Goal: Navigation & Orientation: Understand site structure

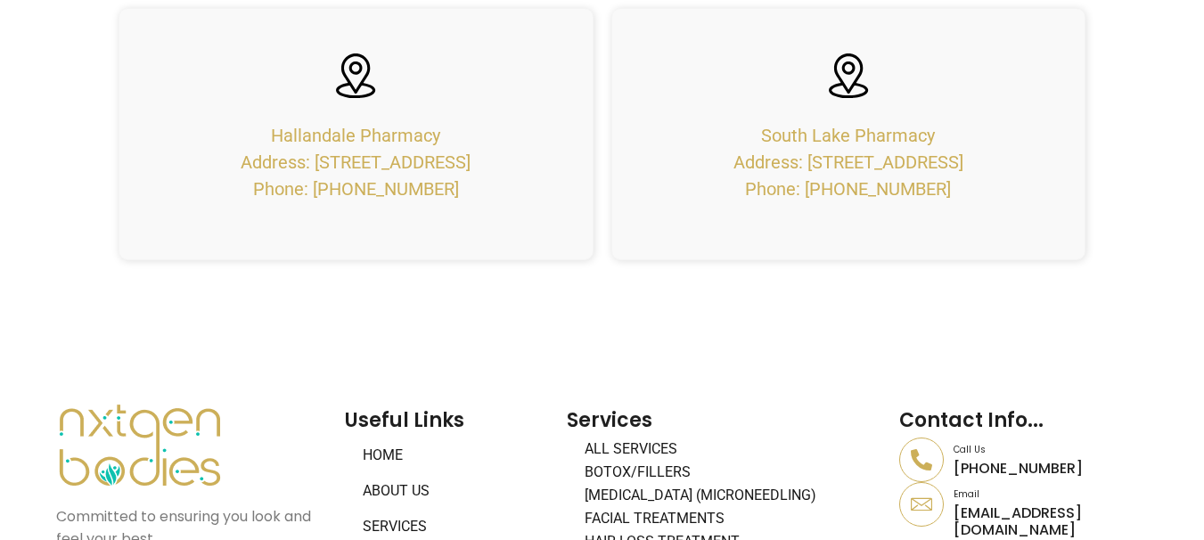
scroll to position [7963, 0]
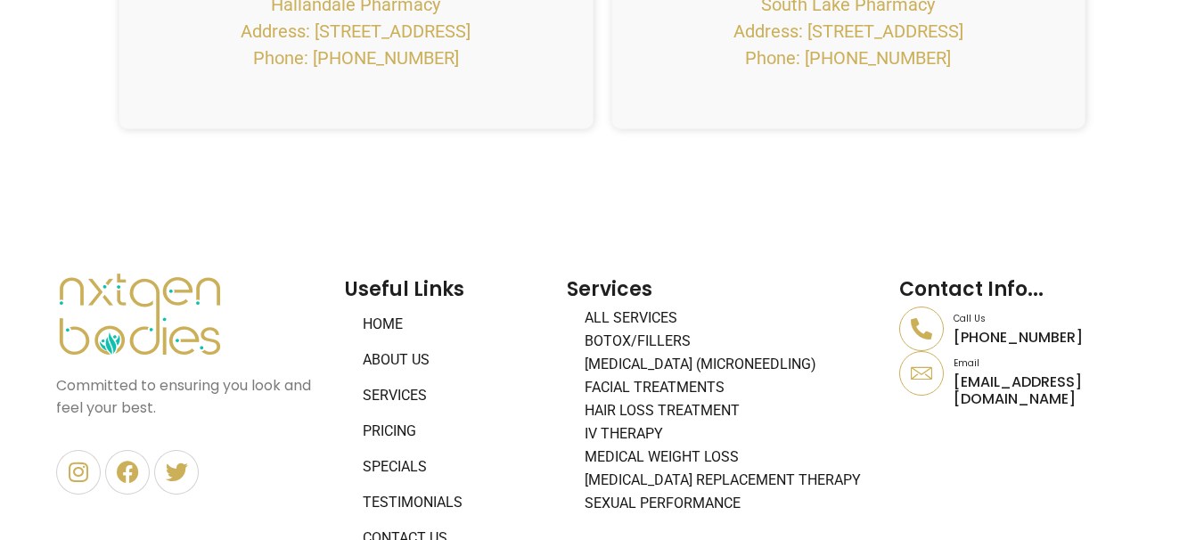
scroll to position [7963, 0]
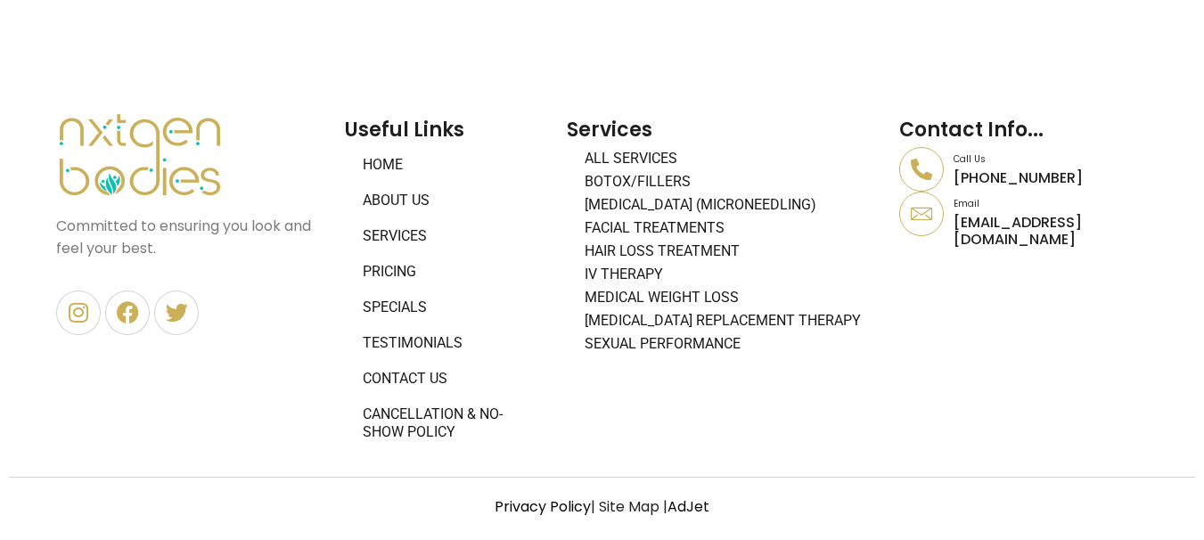
click at [398, 193] on link "About Us" at bounding box center [447, 201] width 204 height 36
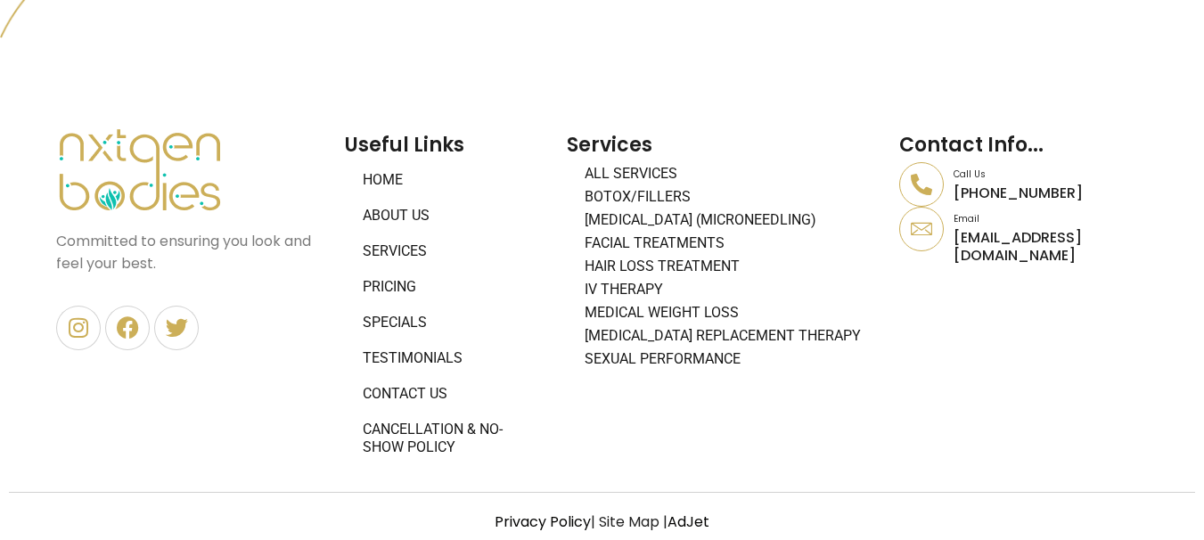
scroll to position [1736, 0]
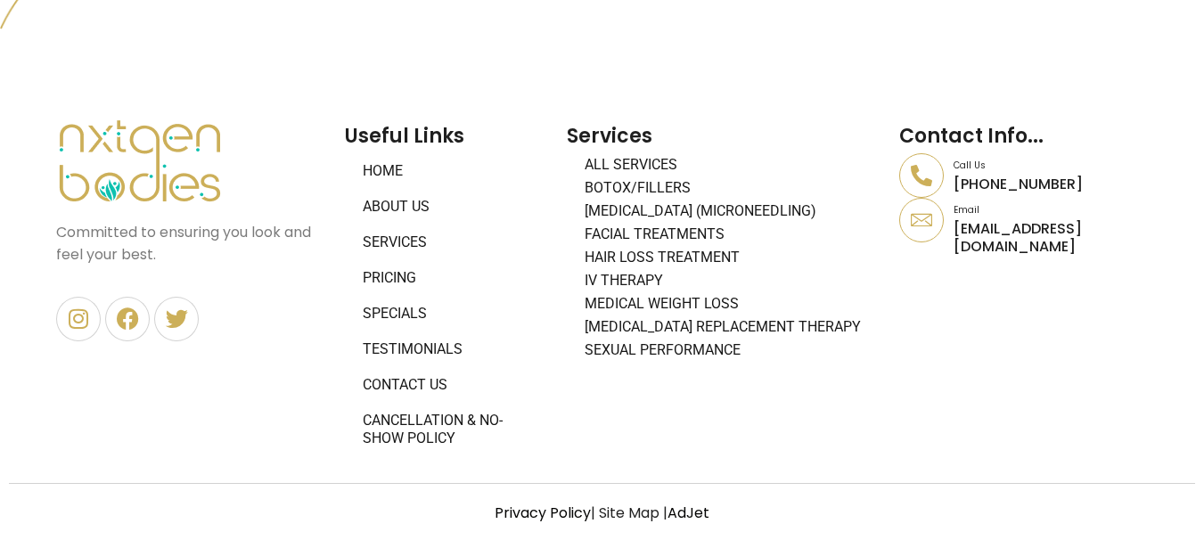
click at [400, 234] on link "Services" at bounding box center [447, 243] width 204 height 36
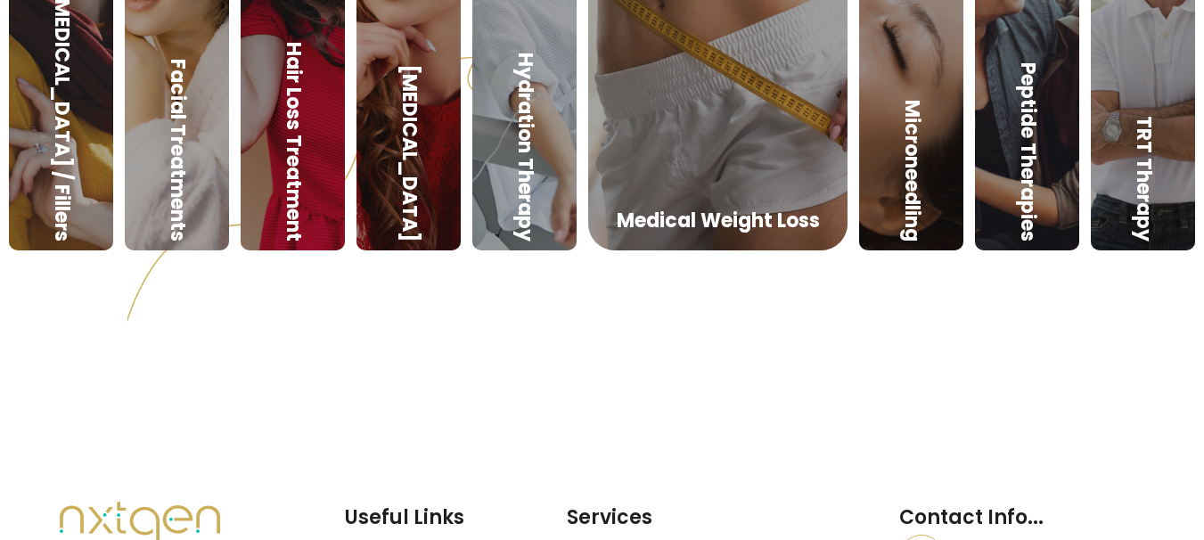
scroll to position [1384, 0]
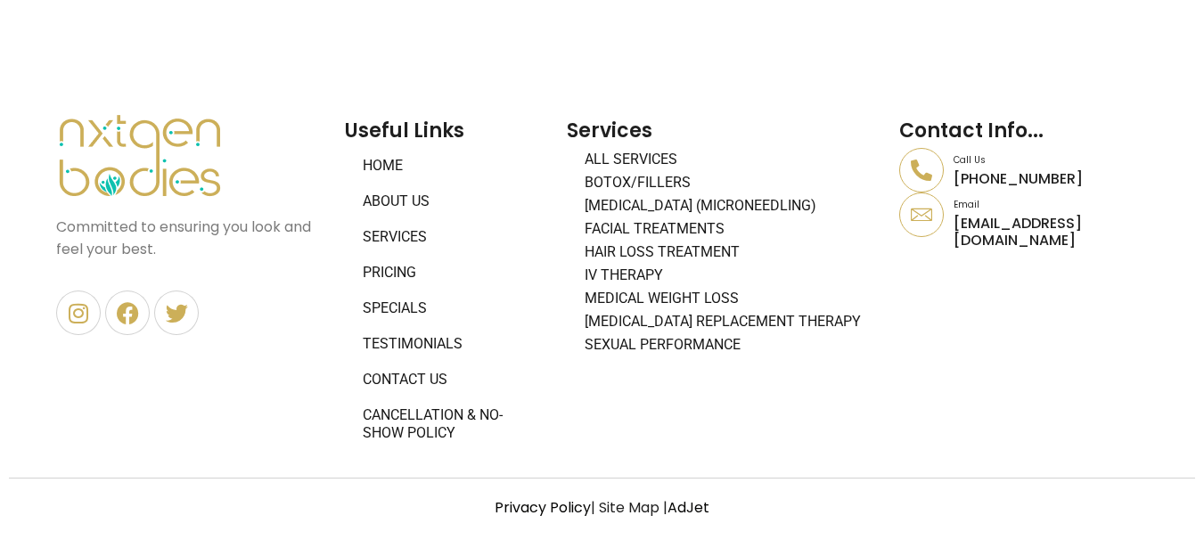
click at [422, 377] on link "Contact Us" at bounding box center [447, 380] width 204 height 36
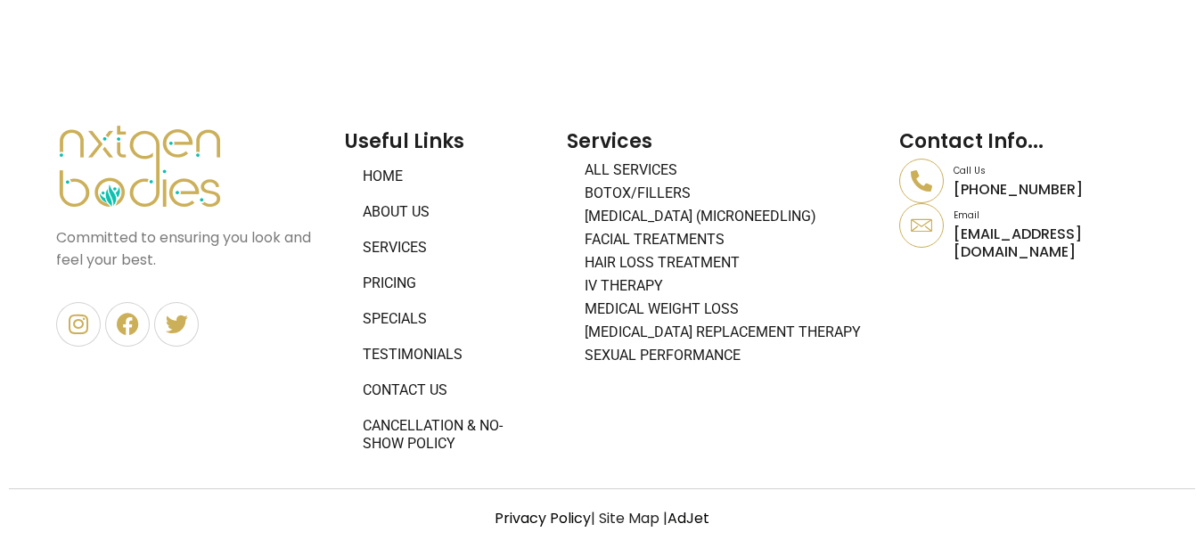
scroll to position [1646, 0]
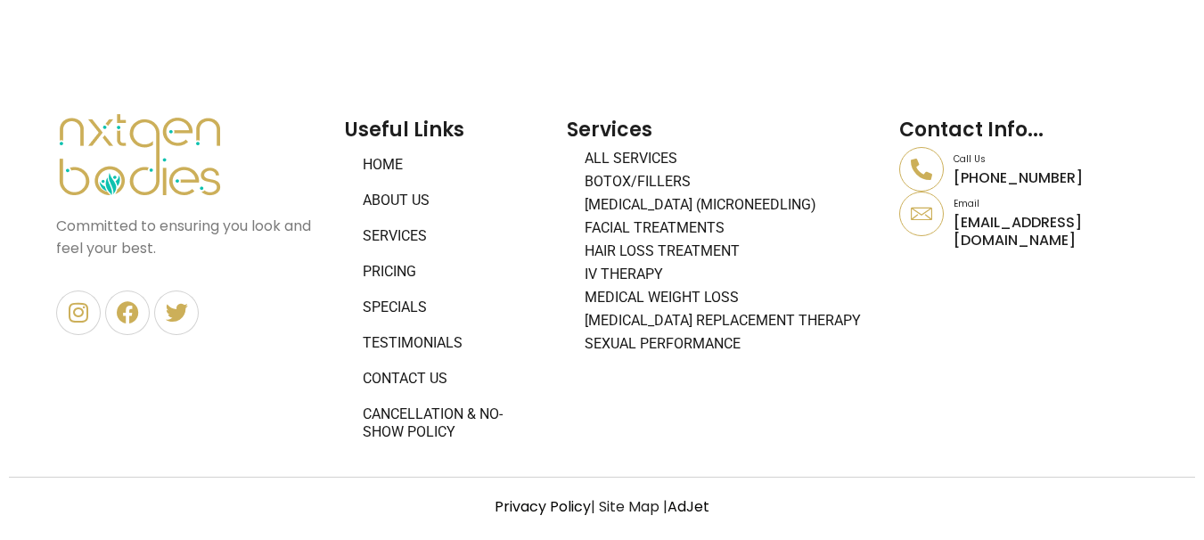
click at [127, 138] on img at bounding box center [140, 154] width 168 height 85
click at [152, 135] on img at bounding box center [140, 154] width 168 height 85
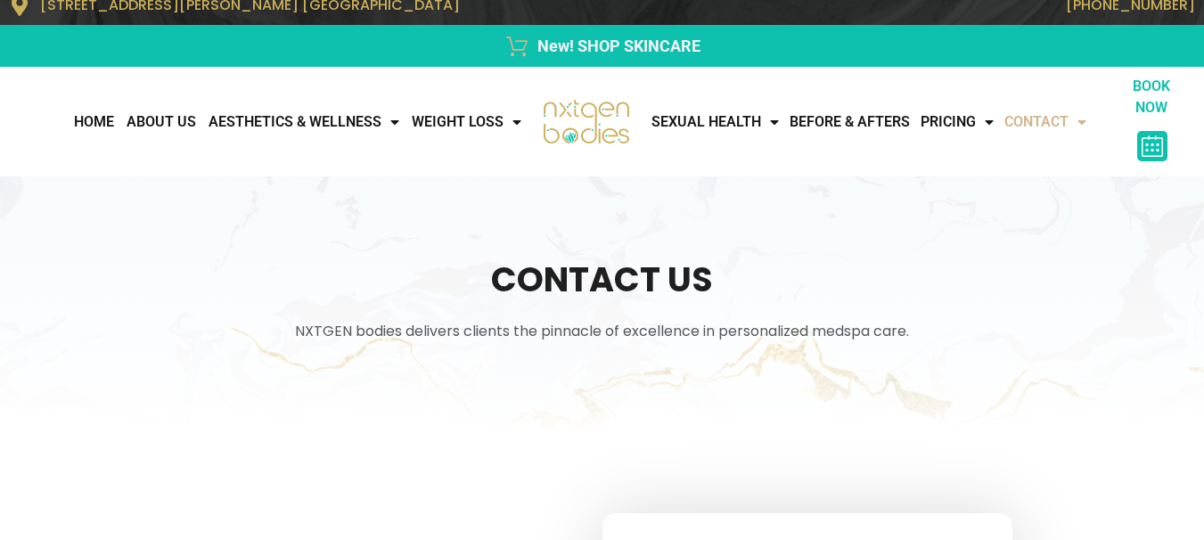
scroll to position [0, 0]
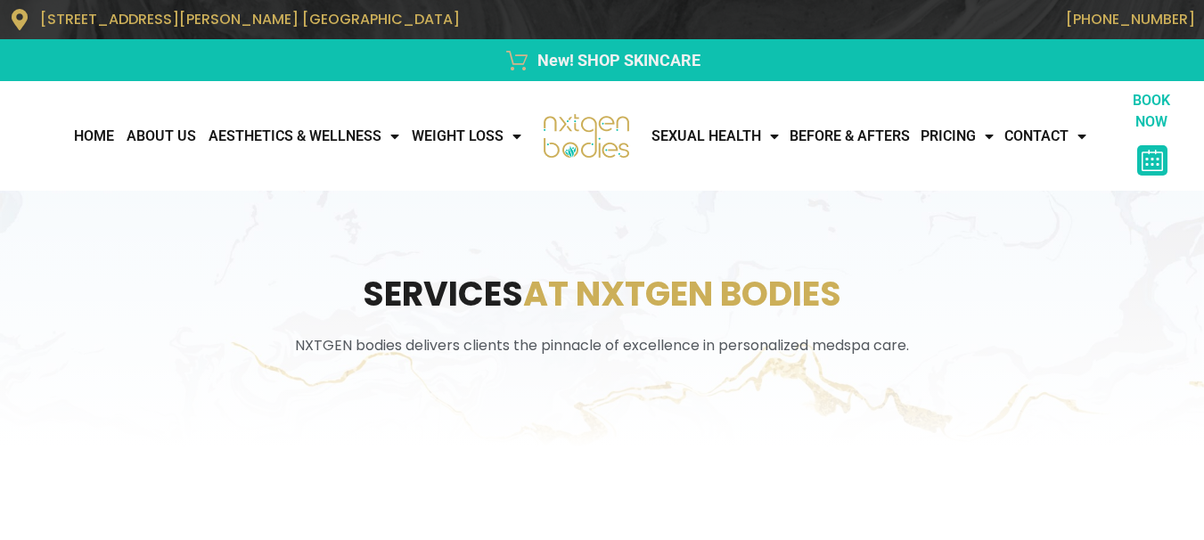
scroll to position [1384, 0]
